Goal: Task Accomplishment & Management: Manage account settings

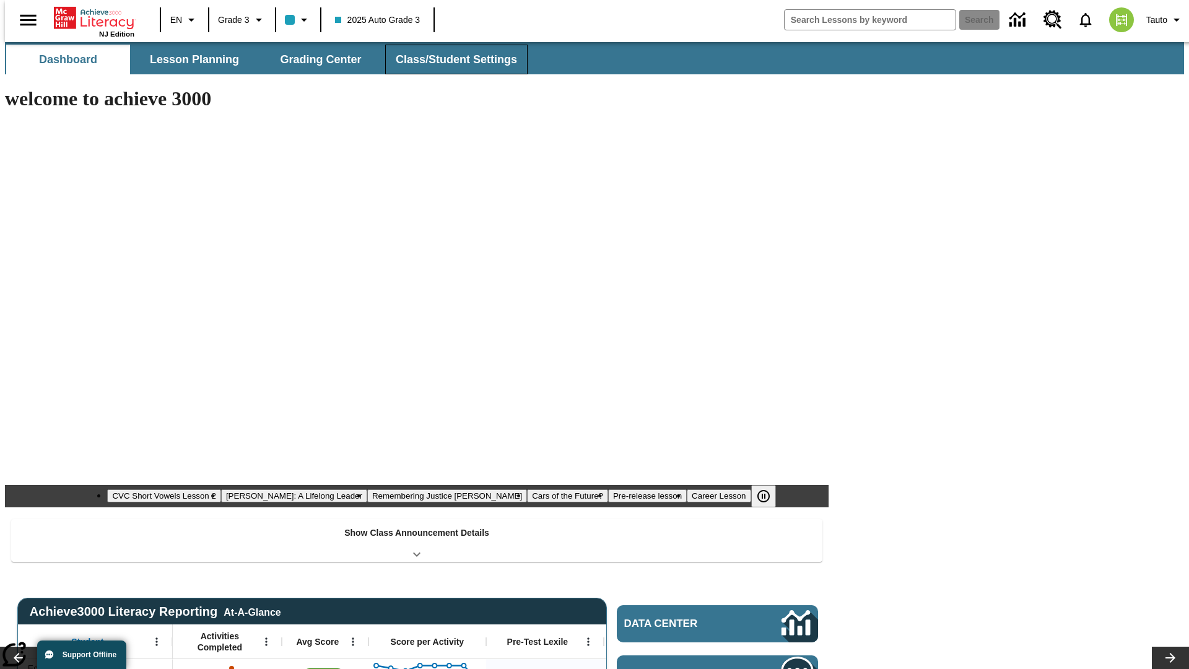
click at [450, 59] on span "Class/Student Settings" at bounding box center [456, 60] width 121 height 14
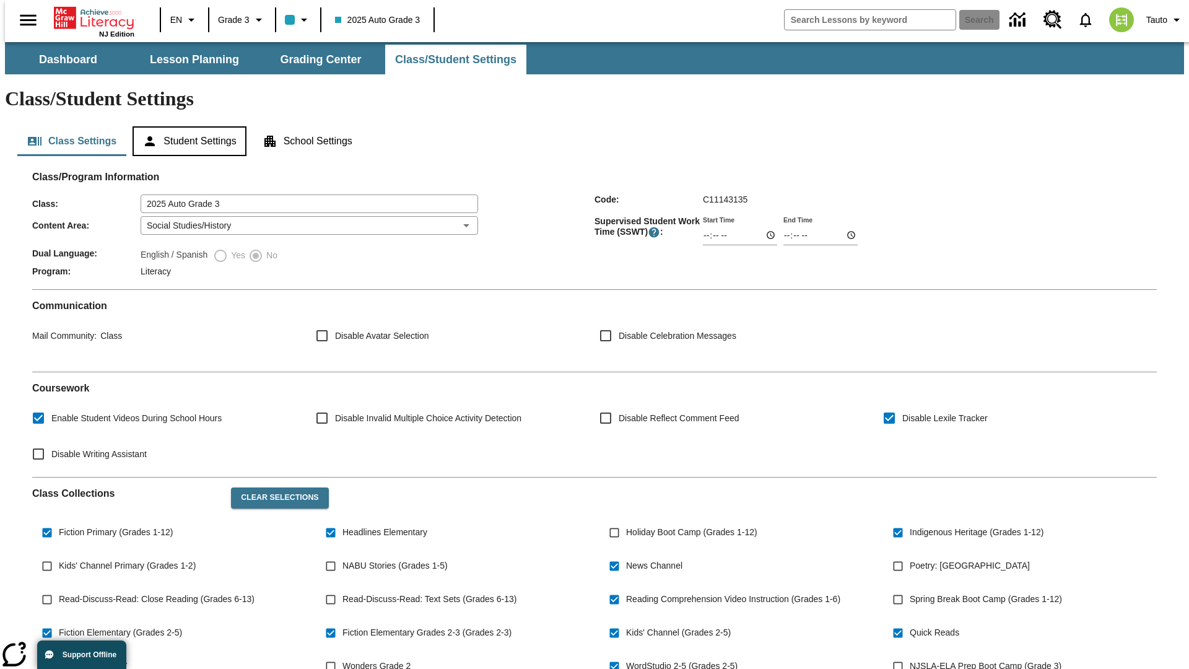
click at [186, 126] on button "Student Settings" at bounding box center [189, 141] width 113 height 30
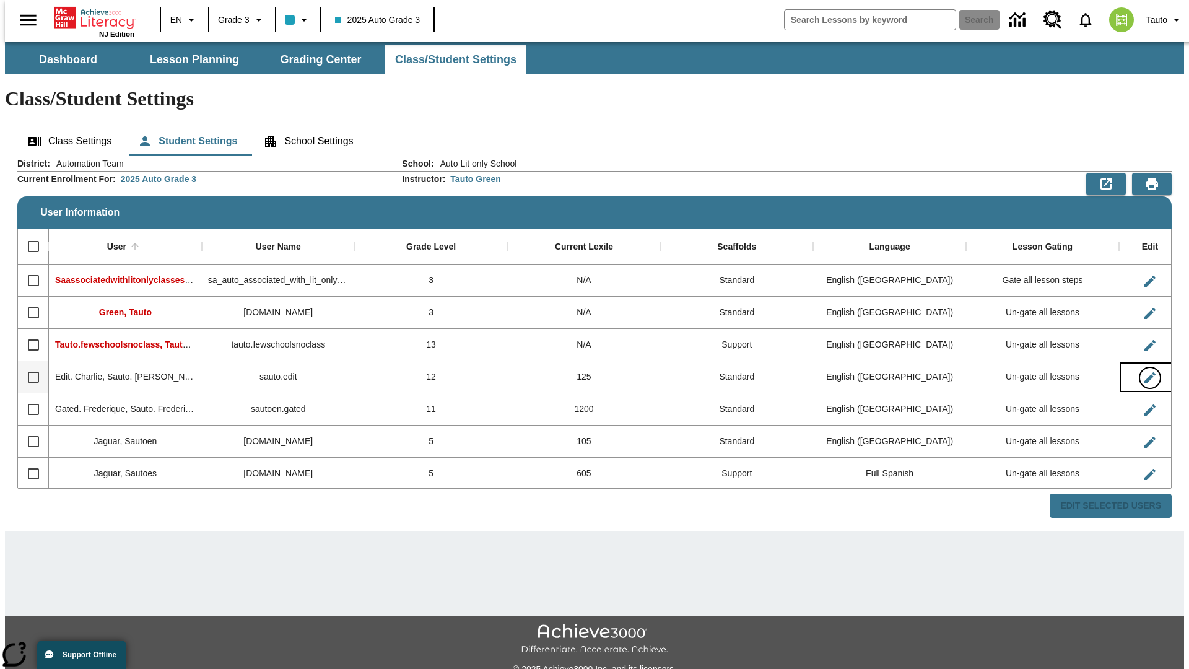
click at [1145, 372] on icon "Edit User" at bounding box center [1150, 377] width 11 height 11
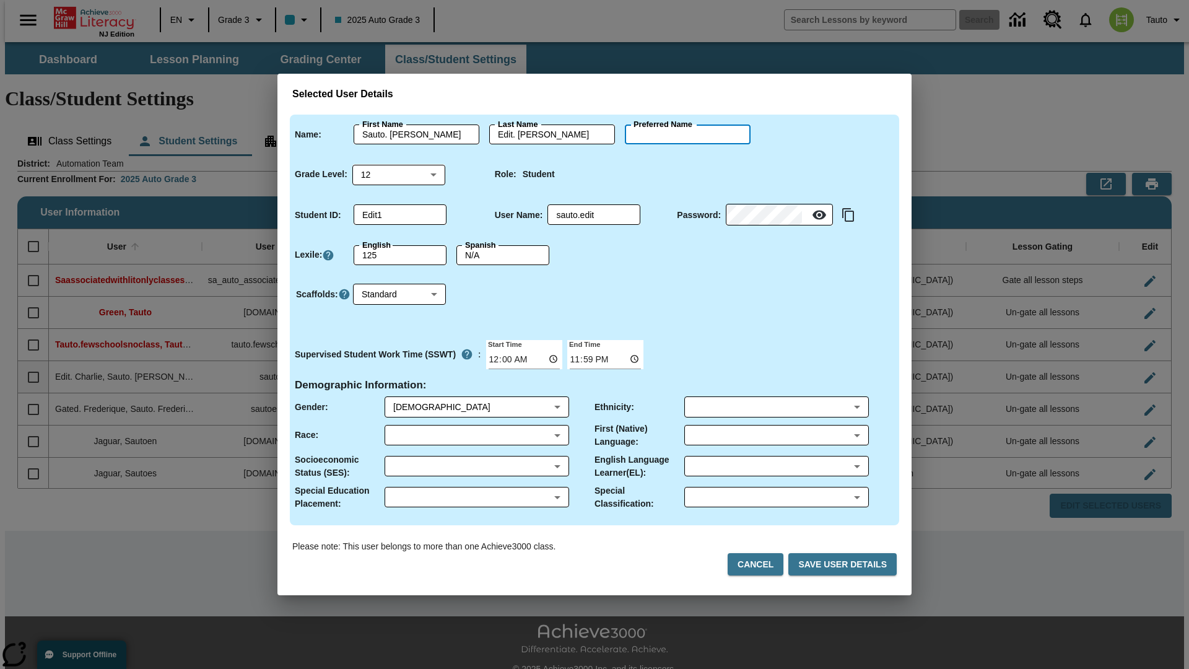
type input "[PERSON_NAME]"
click at [761, 564] on button "Cancel" at bounding box center [756, 564] width 56 height 23
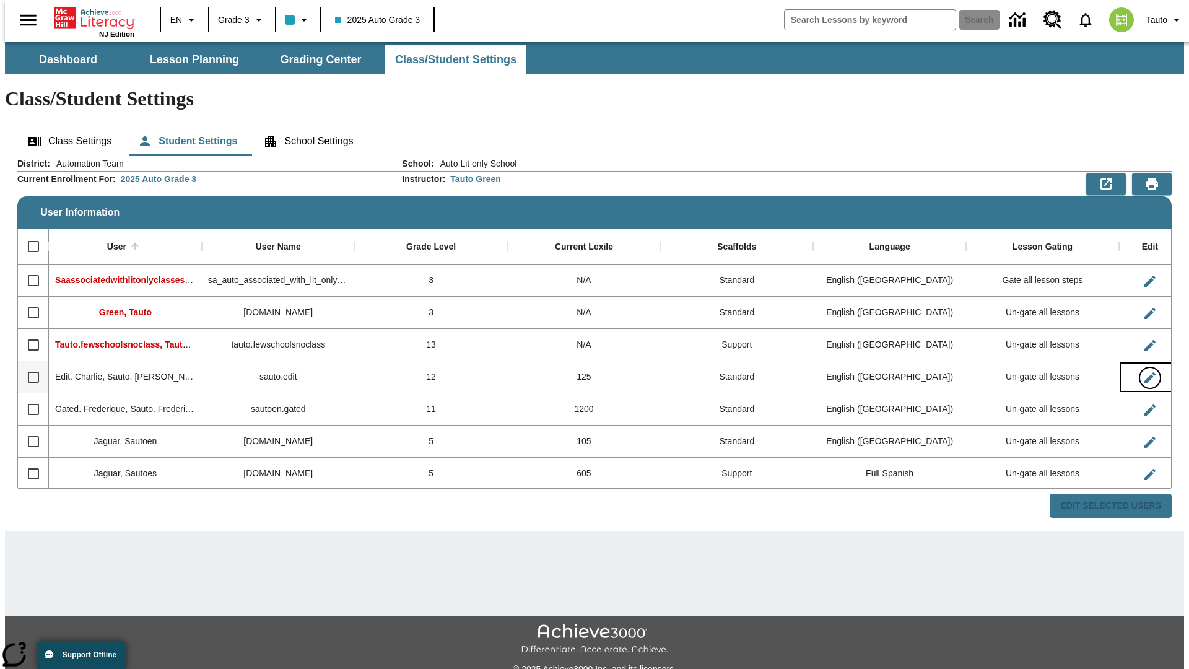
click at [1145, 372] on icon "Edit User" at bounding box center [1150, 377] width 11 height 11
